Goal: Find contact information: Find contact information

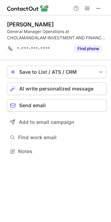
scroll to position [146, 111]
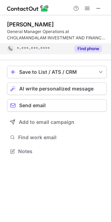
drag, startPoint x: 88, startPoint y: 48, endPoint x: 75, endPoint y: 48, distance: 13.9
click at [87, 49] on button "Find phone" at bounding box center [88, 48] width 28 height 7
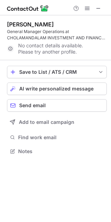
click at [55, 48] on div "No contact details available. Please try another profile." at bounding box center [57, 48] width 100 height 11
drag, startPoint x: 38, startPoint y: 49, endPoint x: 31, endPoint y: 50, distance: 6.8
click at [37, 49] on div "No contact details available. Please try another profile." at bounding box center [57, 48] width 100 height 11
drag, startPoint x: 31, startPoint y: 50, endPoint x: 17, endPoint y: 54, distance: 14.4
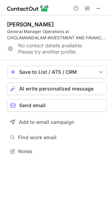
click at [30, 50] on div "No contact details available. Please try another profile." at bounding box center [57, 48] width 100 height 11
click at [16, 50] on div "No contact details available. Please try another profile." at bounding box center [57, 48] width 100 height 11
click at [10, 47] on span at bounding box center [10, 48] width 7 height 7
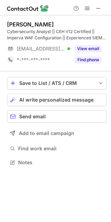
scroll to position [157, 111]
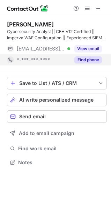
click at [94, 58] on button "Find phone" at bounding box center [88, 59] width 28 height 7
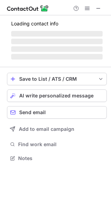
scroll to position [3, 3]
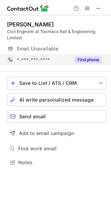
click at [84, 62] on button "Find phone" at bounding box center [88, 59] width 28 height 7
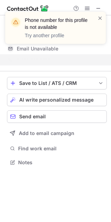
click at [103, 17] on div "Phone number for this profile is not available Try another profile" at bounding box center [55, 28] width 100 height 32
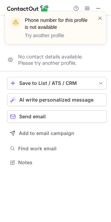
scroll to position [146, 111]
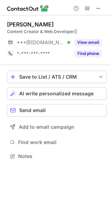
scroll to position [3, 3]
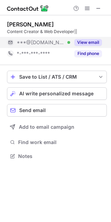
click at [89, 42] on button "View email" at bounding box center [88, 42] width 28 height 7
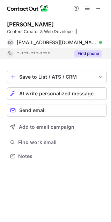
click at [85, 50] on button "Find phone" at bounding box center [88, 53] width 28 height 7
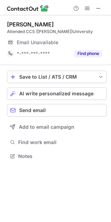
scroll to position [157, 111]
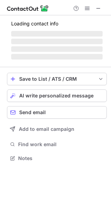
scroll to position [3, 3]
